Goal: Transaction & Acquisition: Book appointment/travel/reservation

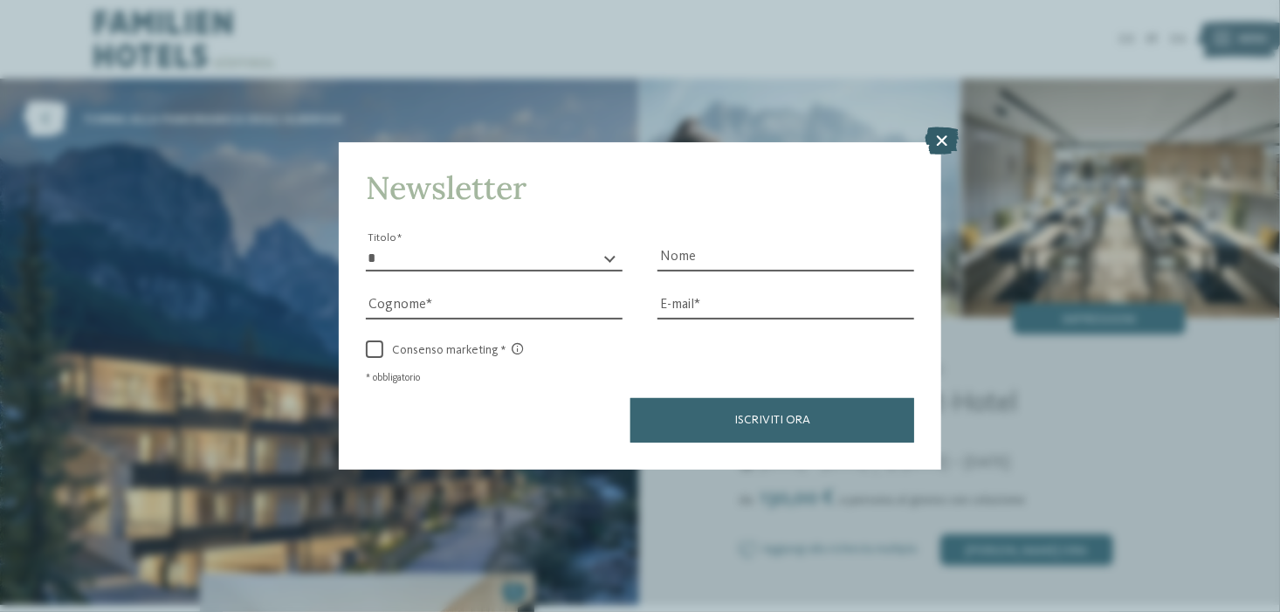
click at [949, 144] on icon at bounding box center [941, 141] width 34 height 28
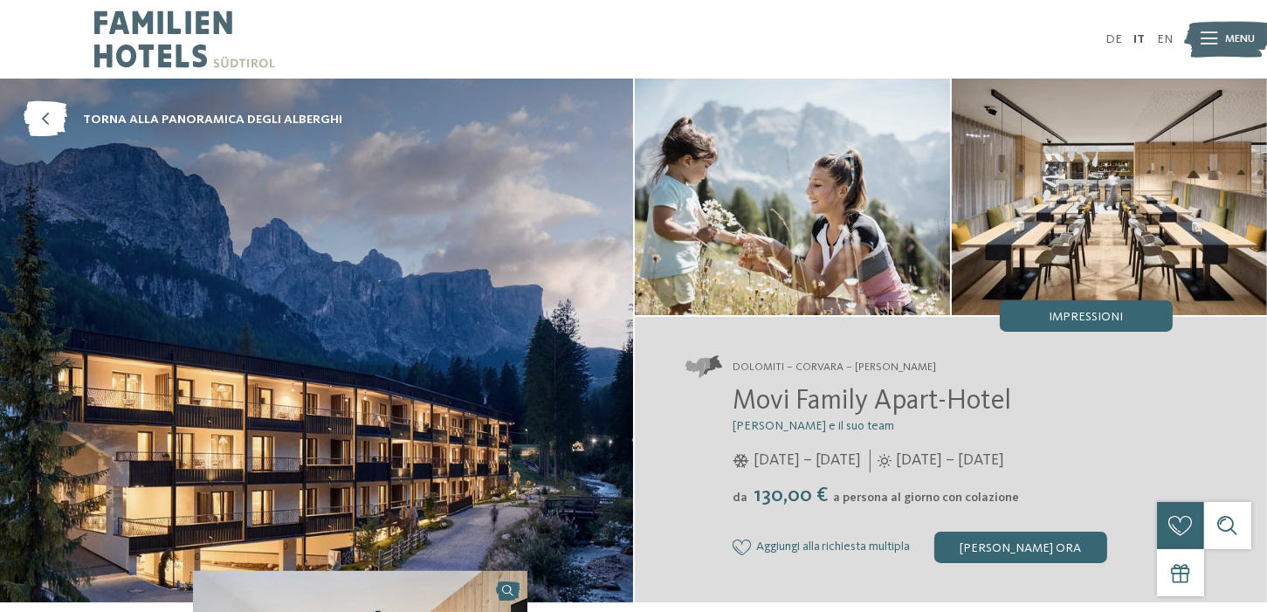
click at [1227, 31] on span "Menu" at bounding box center [1240, 39] width 30 height 16
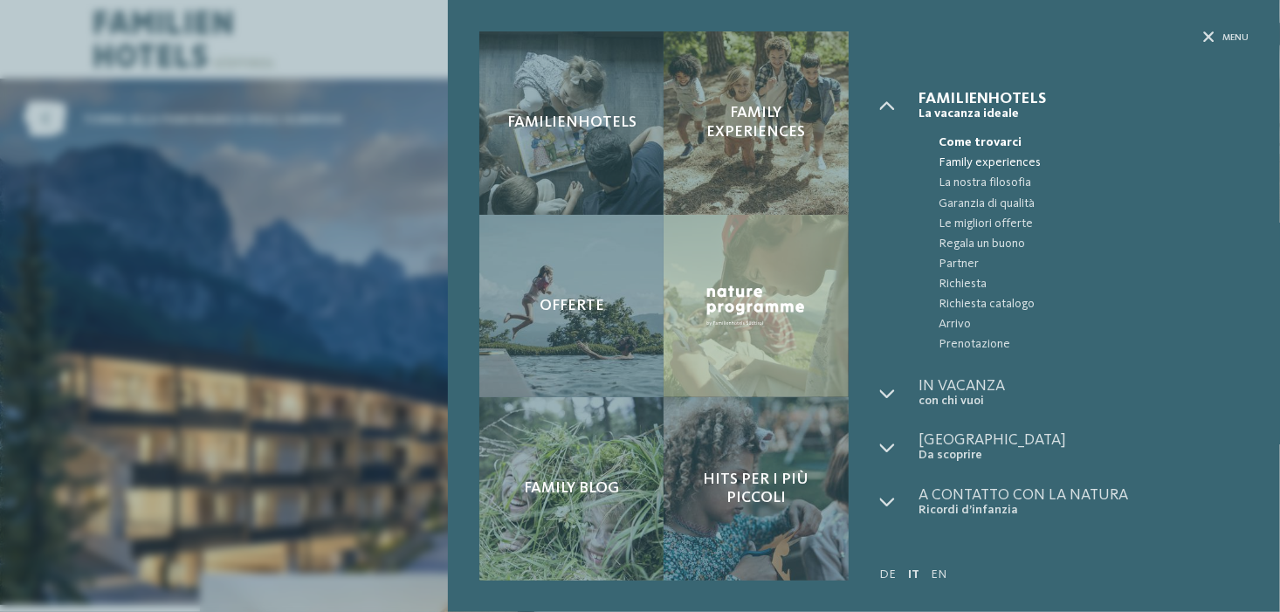
click at [990, 161] on span "Family experiences" at bounding box center [1093, 163] width 310 height 20
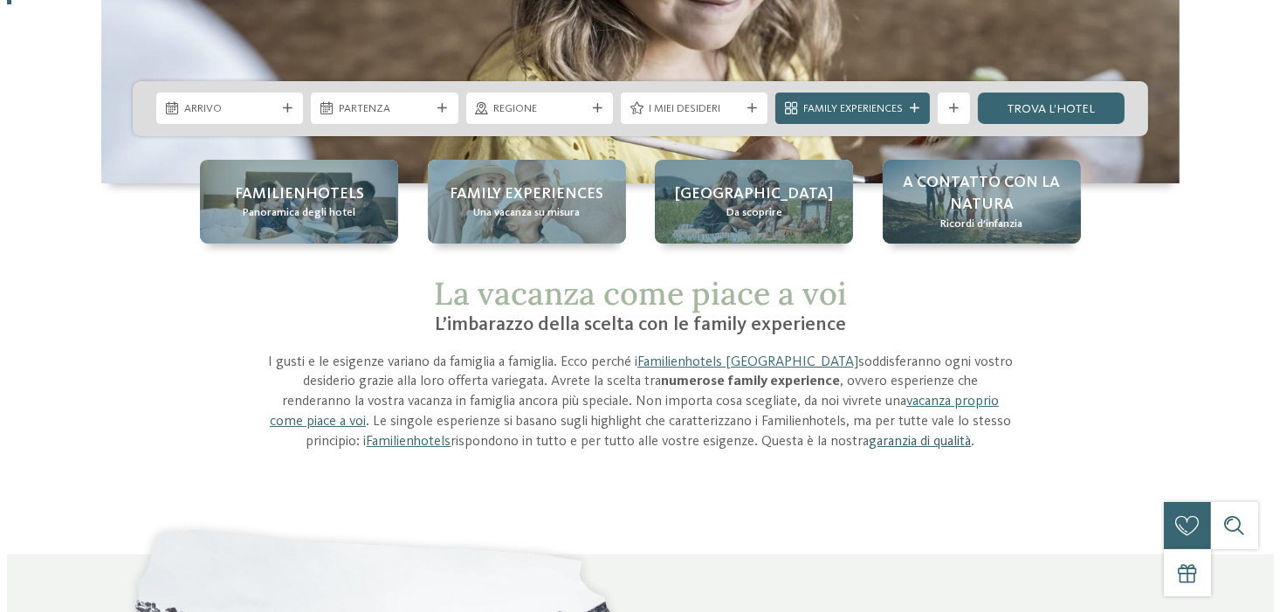
scroll to position [349, 0]
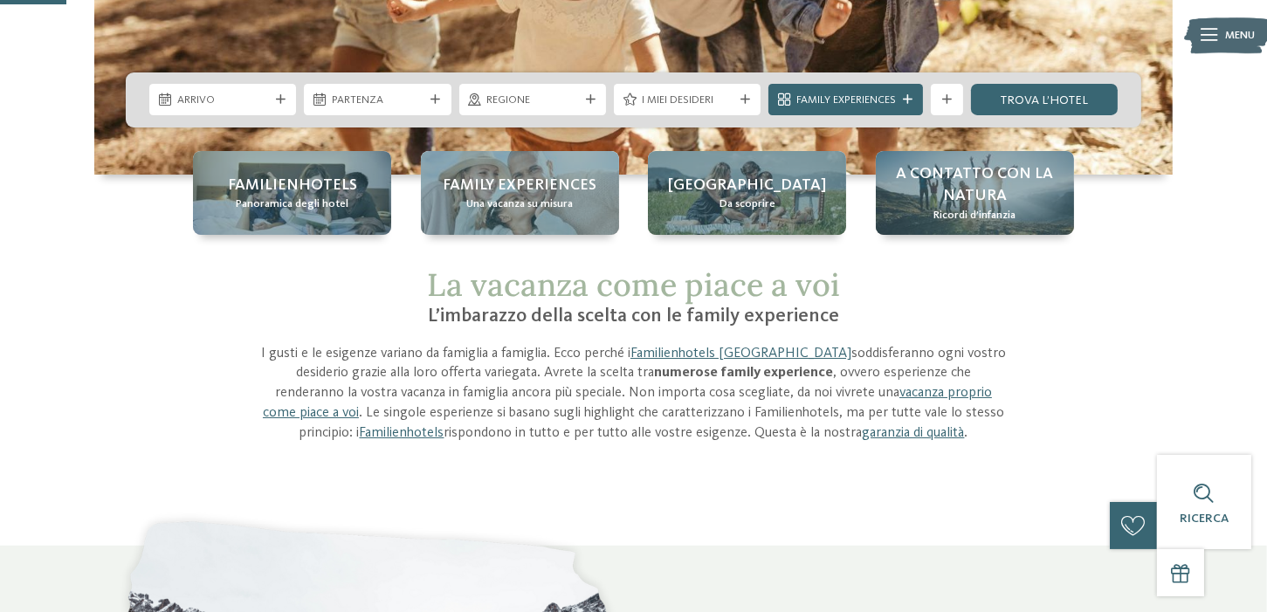
click at [532, 109] on div "Regione" at bounding box center [532, 99] width 147 height 31
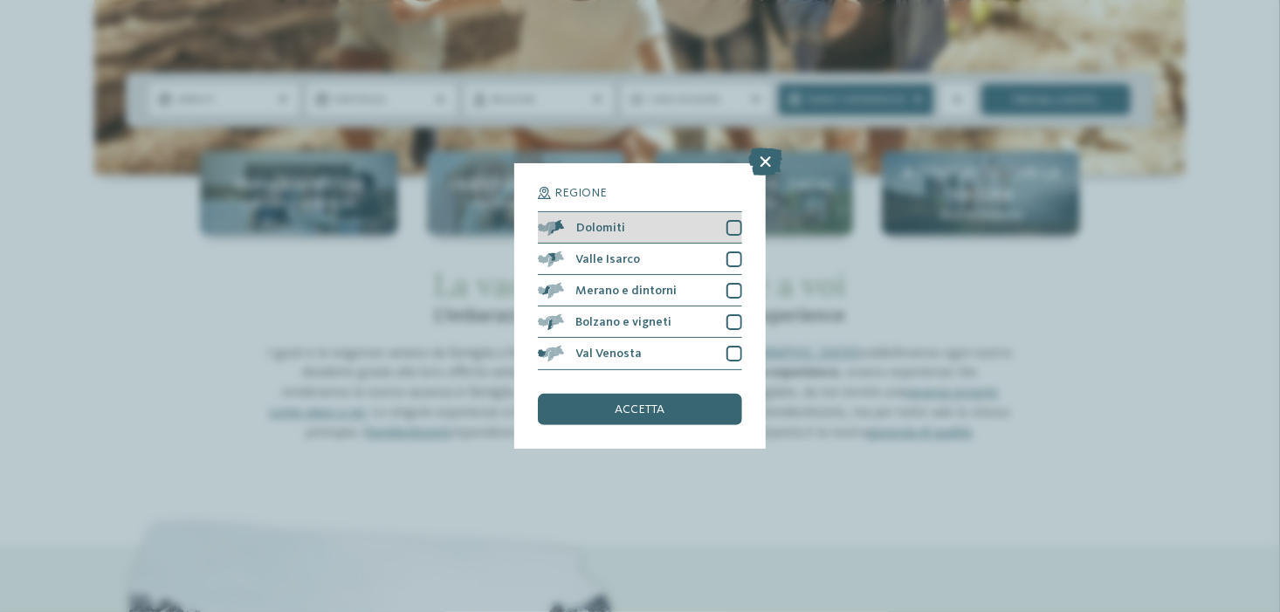
click at [730, 224] on div at bounding box center [734, 228] width 16 height 16
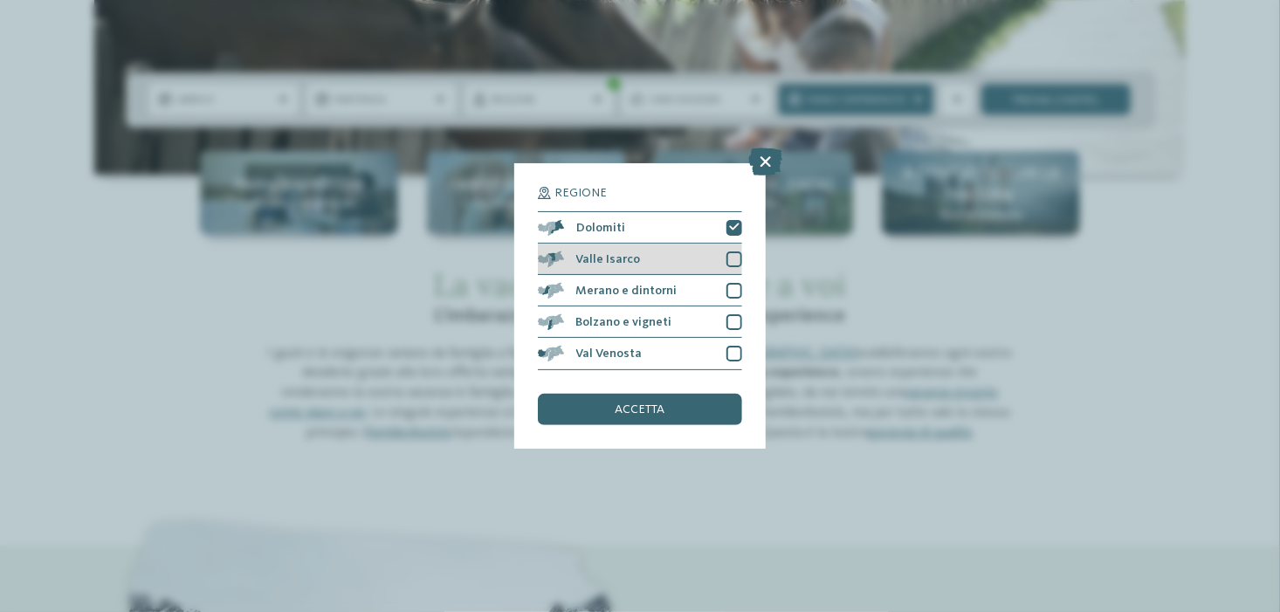
click at [736, 259] on div at bounding box center [734, 259] width 16 height 16
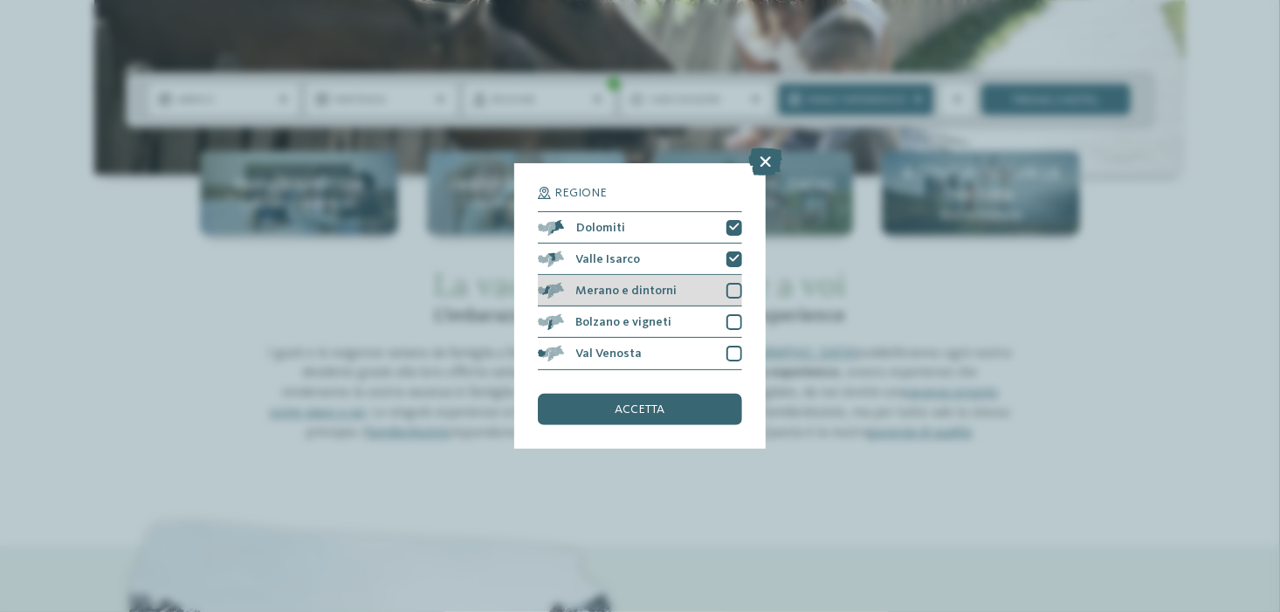
click at [732, 287] on div at bounding box center [734, 291] width 16 height 16
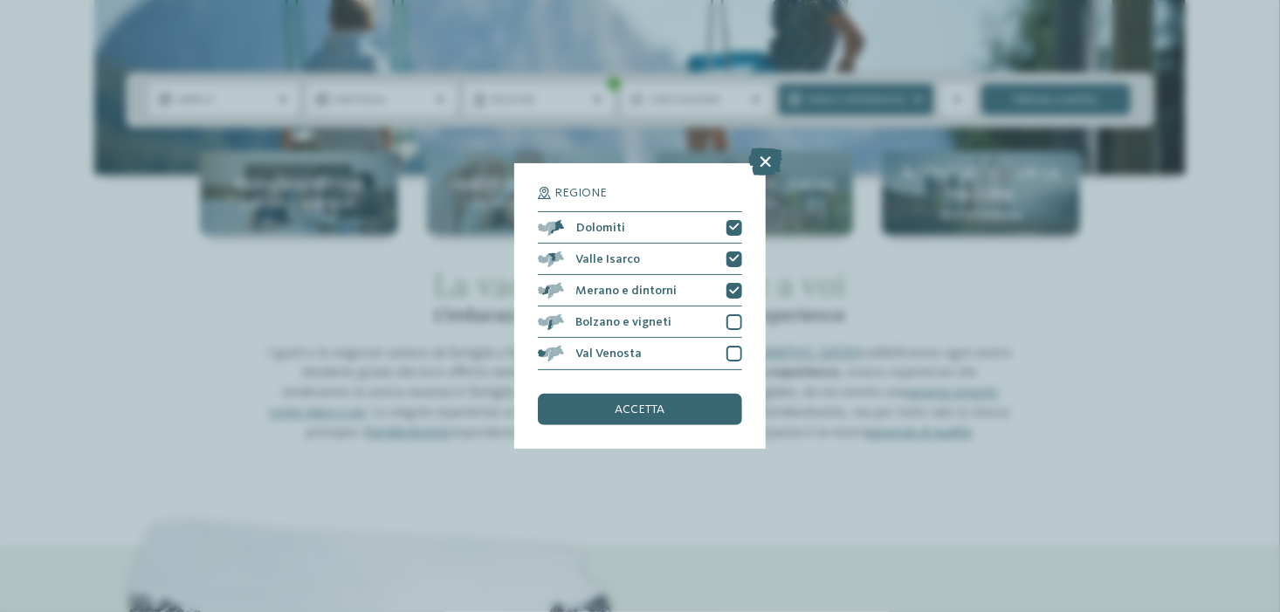
click at [680, 409] on div "accetta" at bounding box center [640, 409] width 204 height 31
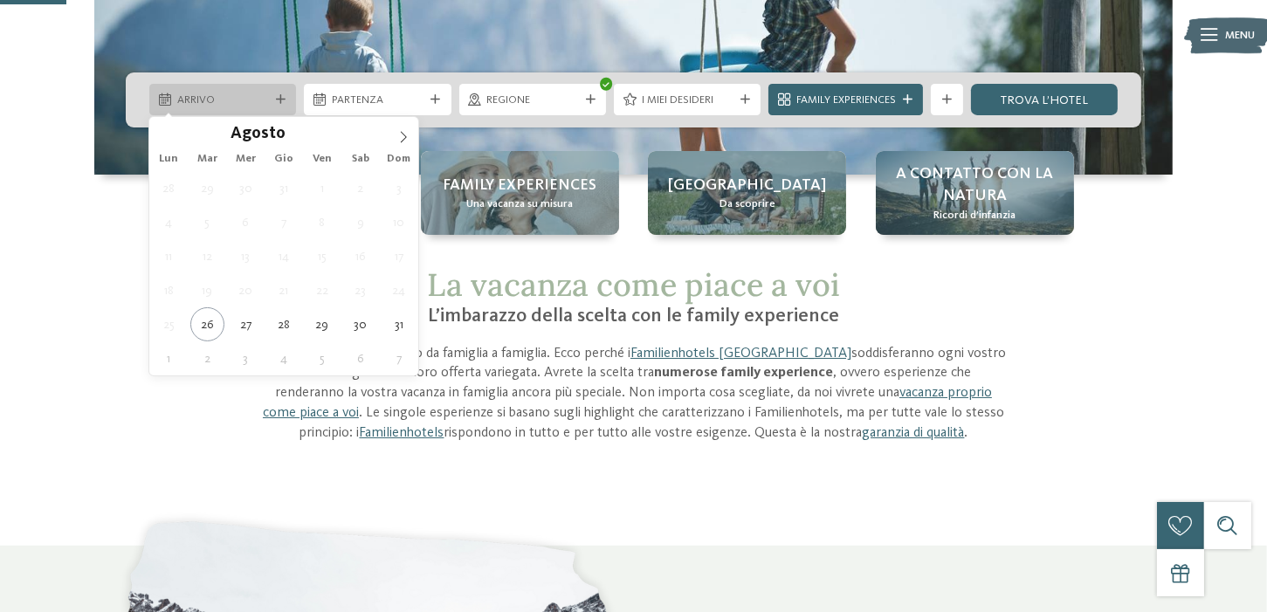
click at [230, 93] on span "Arrivo" at bounding box center [223, 101] width 92 height 16
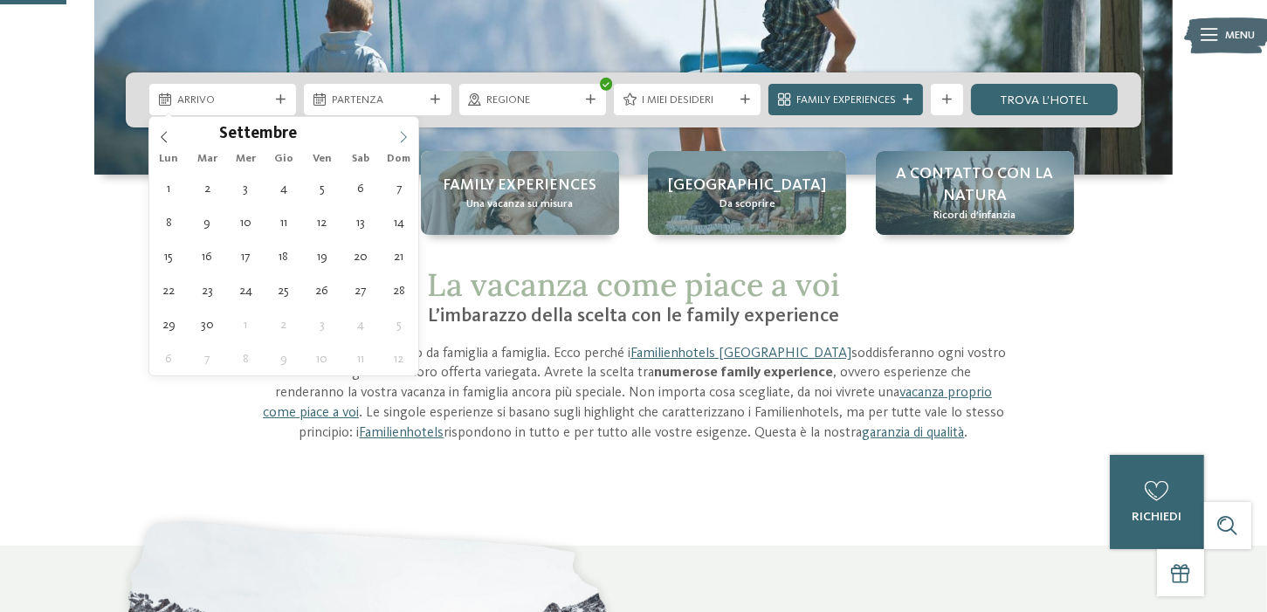
click at [402, 142] on span at bounding box center [403, 132] width 30 height 30
type div "[DATE]"
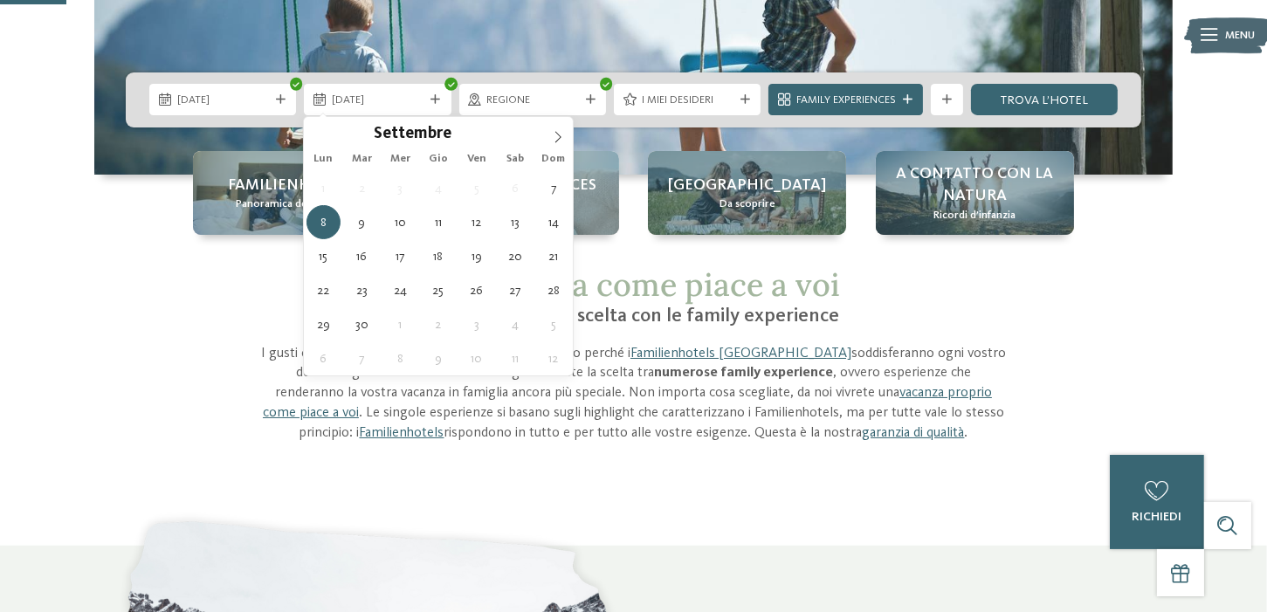
drag, startPoint x: 385, startPoint y: 185, endPoint x: 388, endPoint y: 175, distance: 11.0
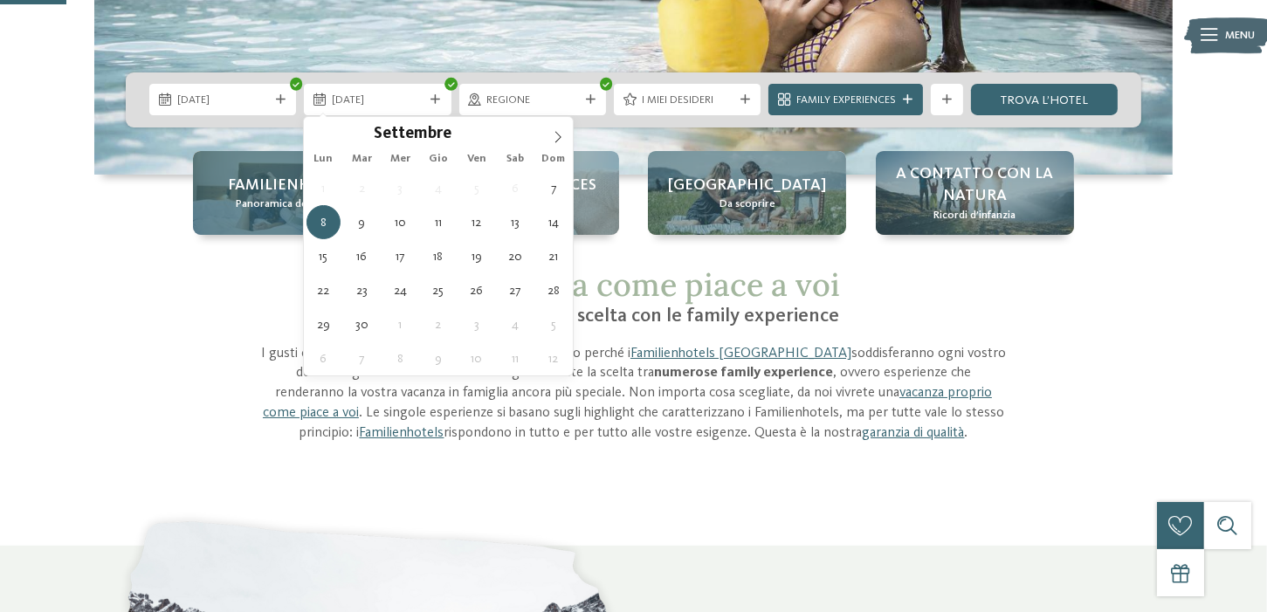
type div "[DATE]"
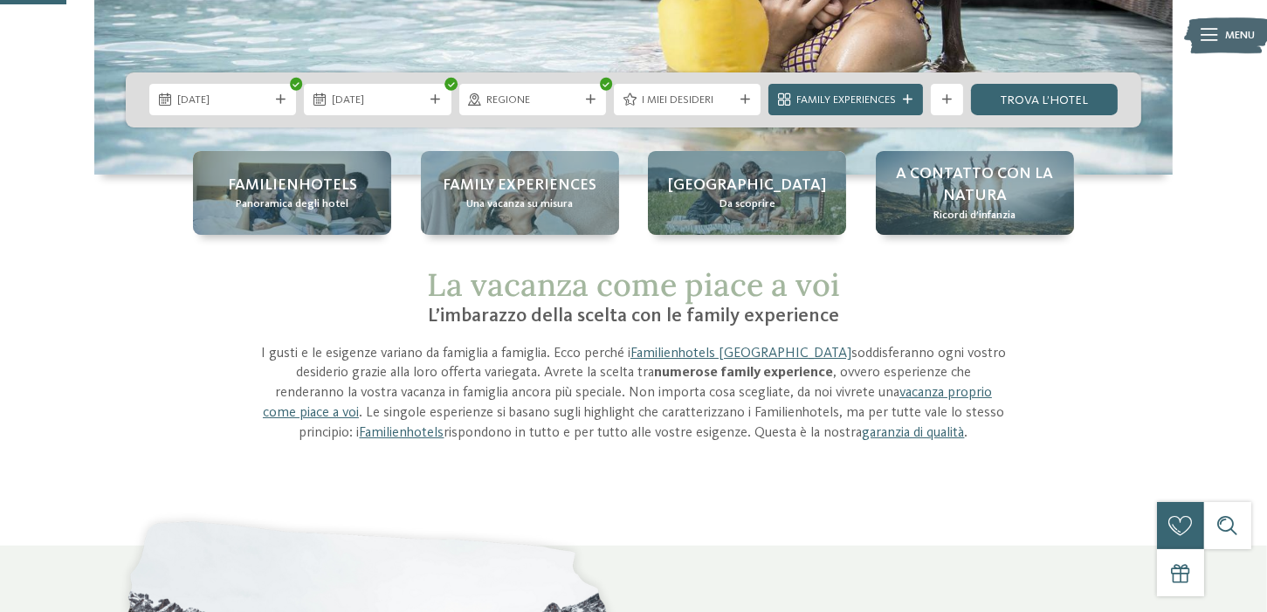
click at [602, 102] on div "Regione" at bounding box center [532, 99] width 147 height 31
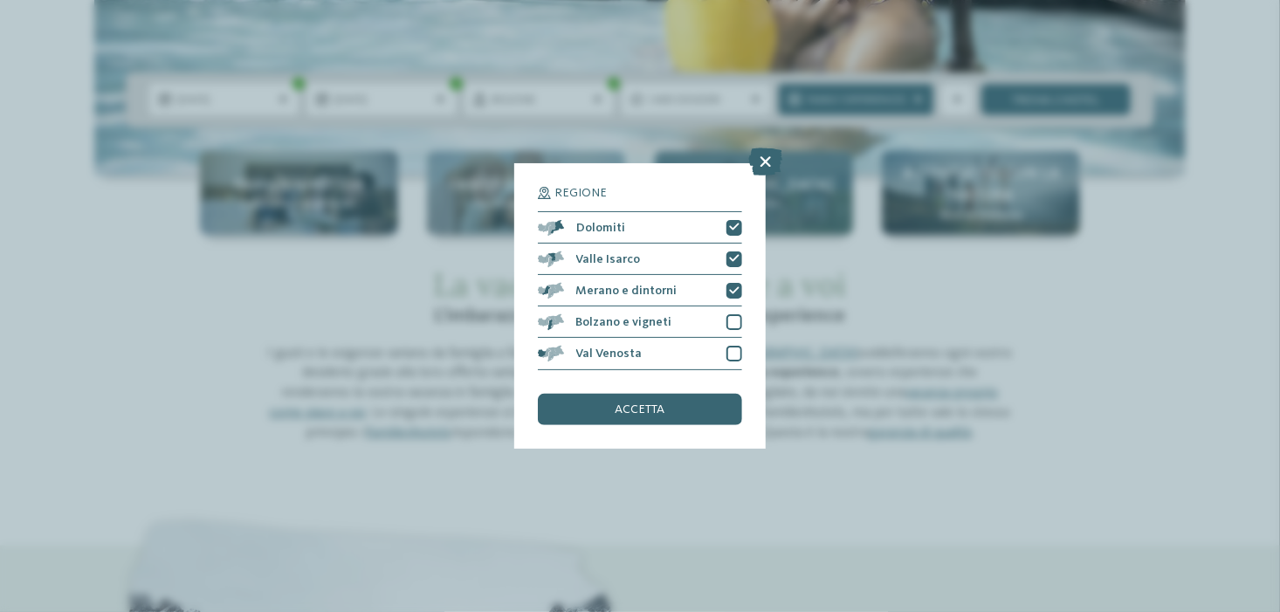
click at [767, 162] on icon at bounding box center [766, 162] width 34 height 28
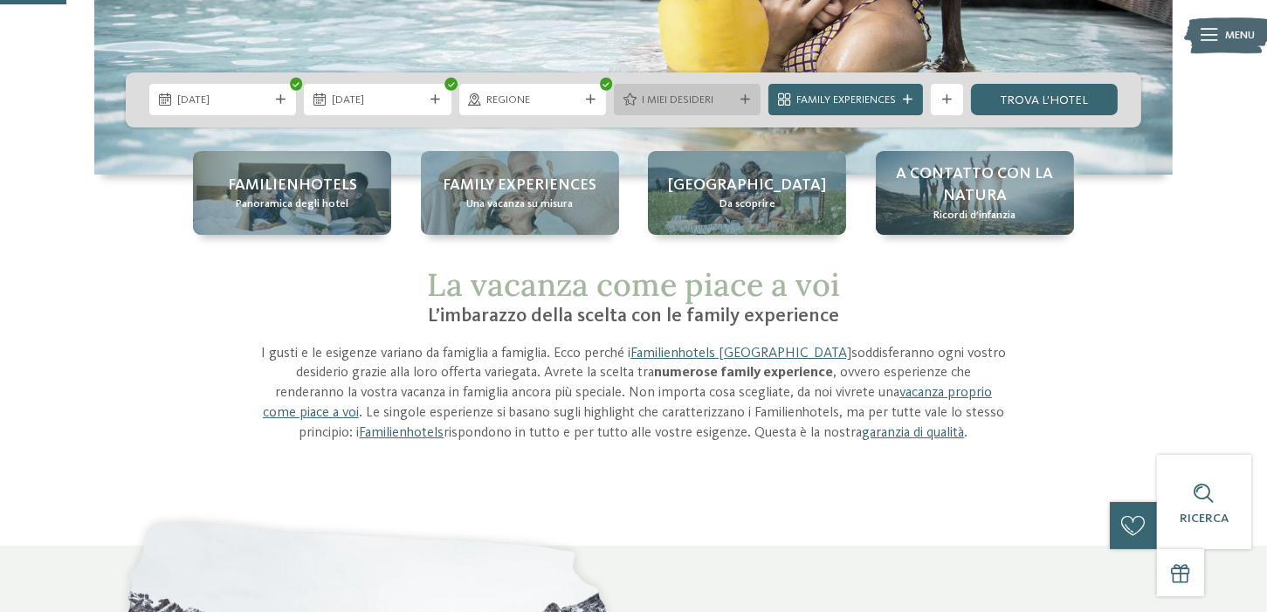
click at [687, 98] on span "I miei desideri" at bounding box center [688, 101] width 92 height 16
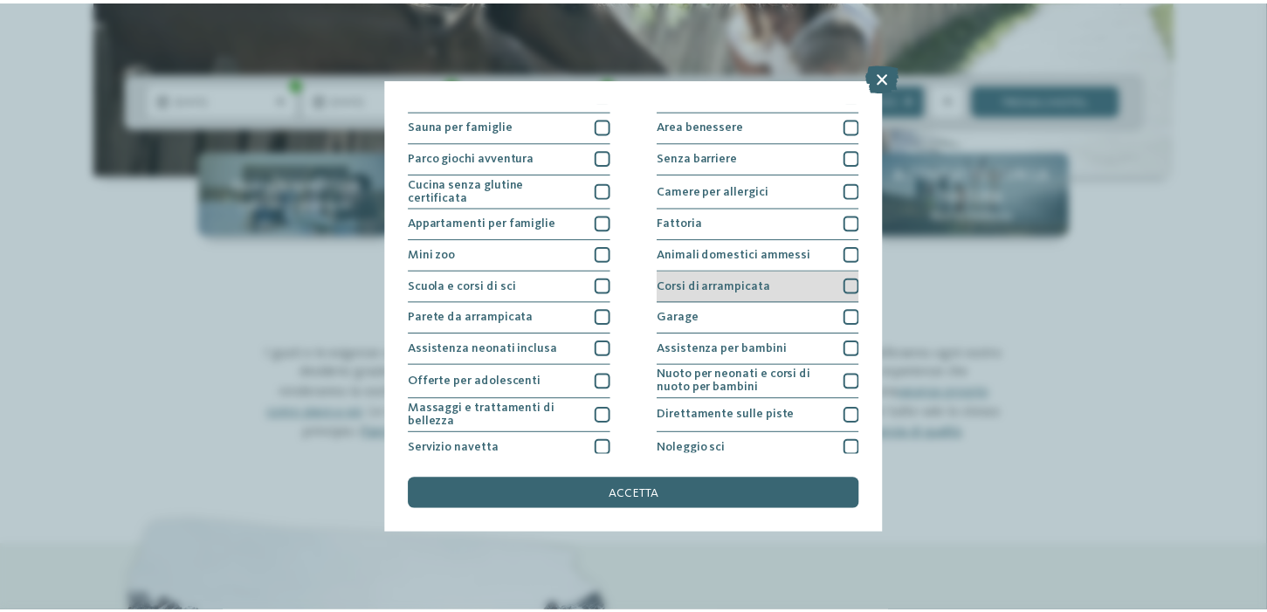
scroll to position [38, 0]
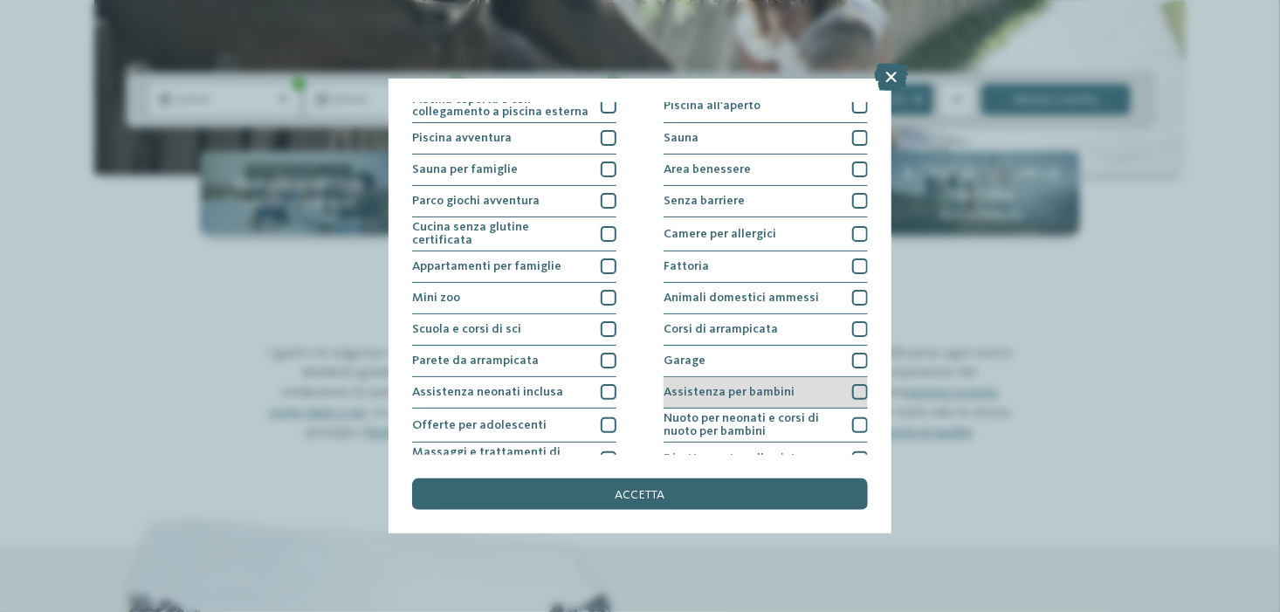
click at [852, 388] on div at bounding box center [860, 392] width 16 height 16
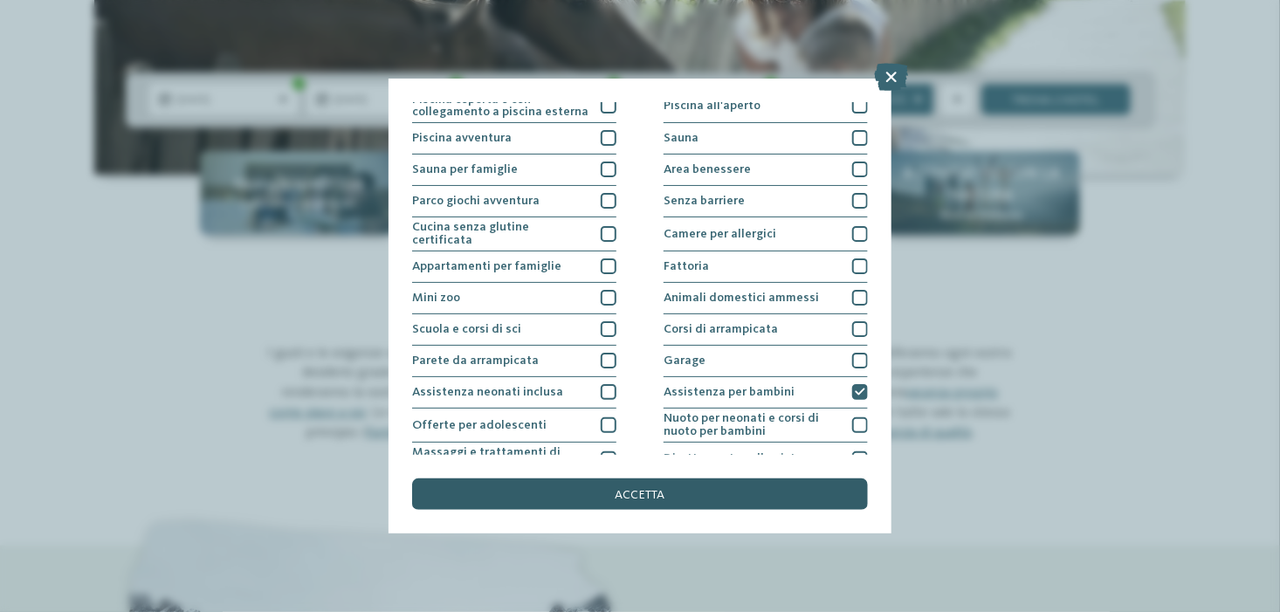
click at [718, 491] on div "accetta" at bounding box center [640, 493] width 456 height 31
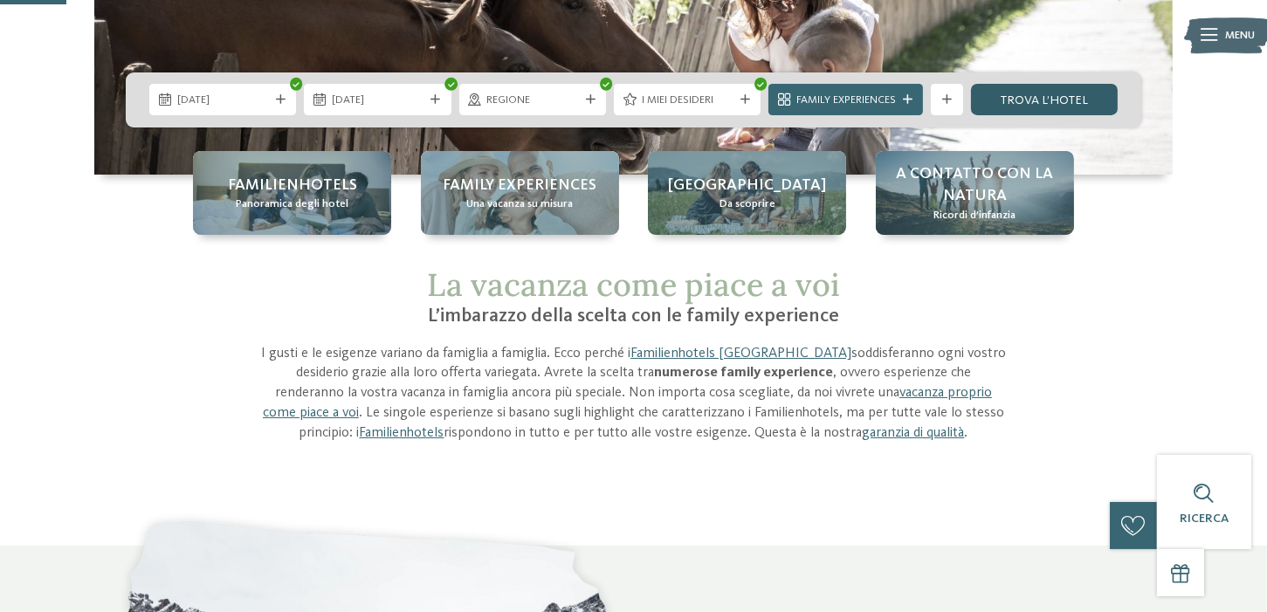
click at [1044, 94] on link "trova l’hotel" at bounding box center [1044, 99] width 147 height 31
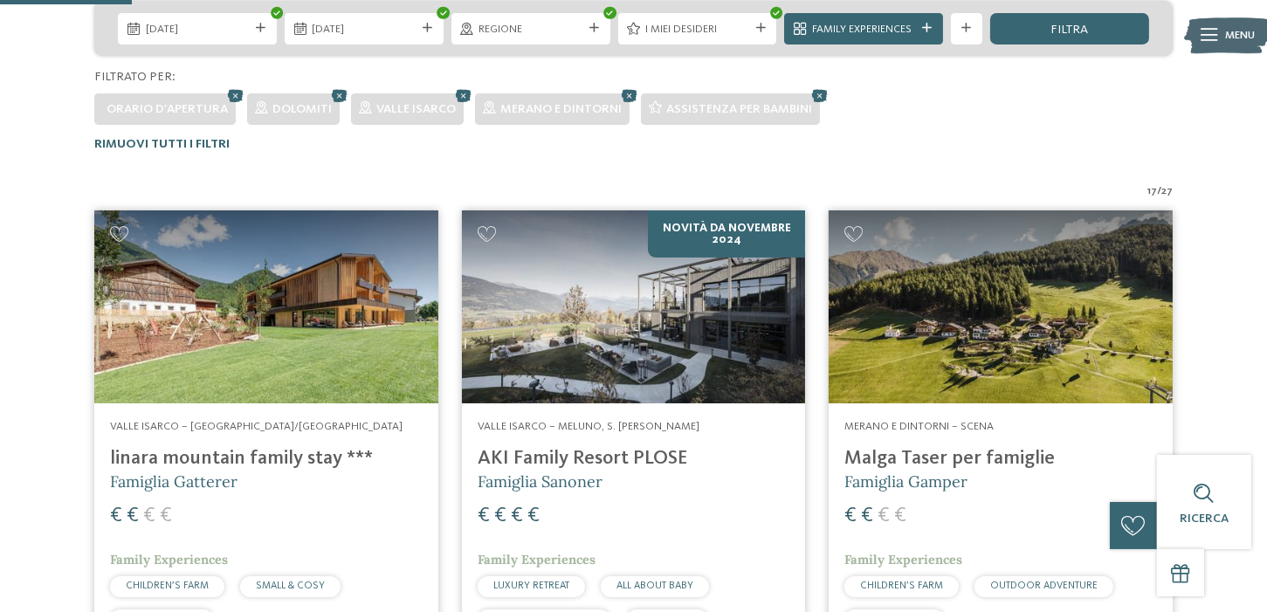
scroll to position [411, 0]
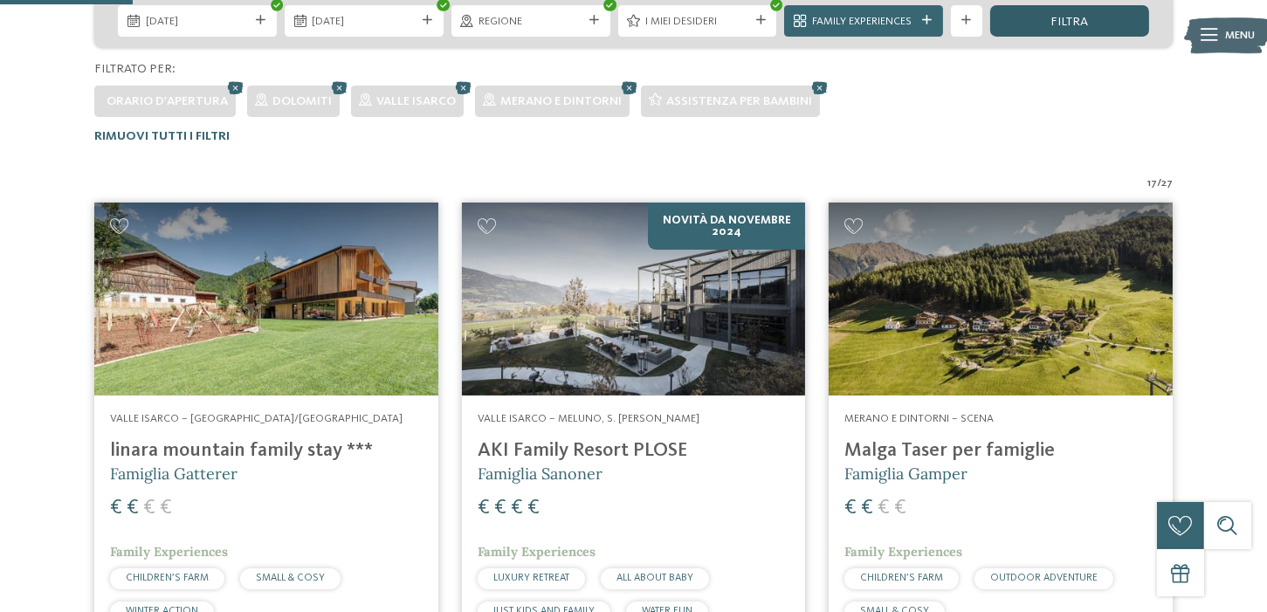
click at [1088, 15] on div "filtra" at bounding box center [1069, 20] width 159 height 31
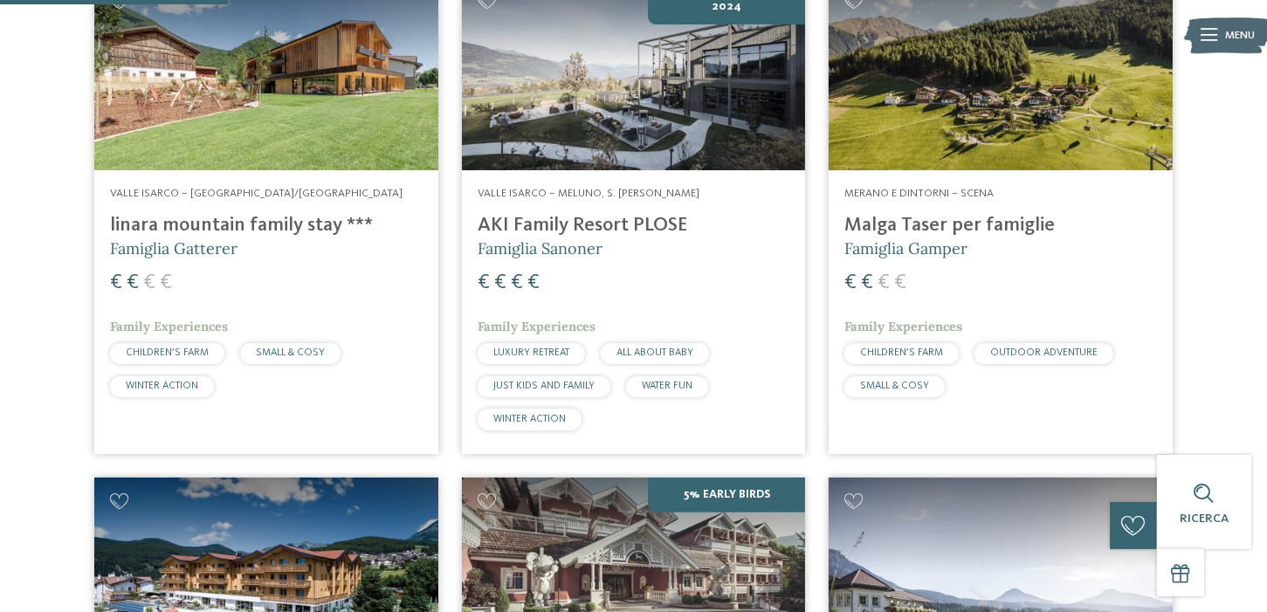
scroll to position [611, 0]
